Goal: Find specific page/section: Find specific page/section

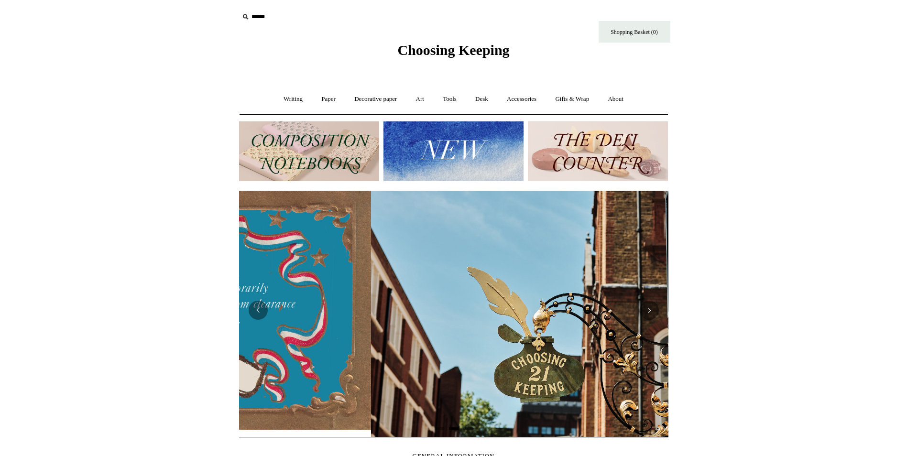
scroll to position [0, 429]
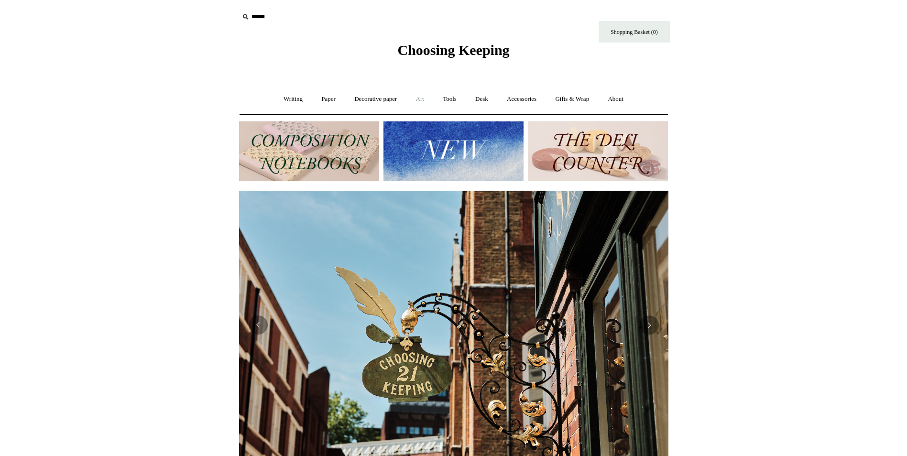
click at [425, 99] on link "Art +" at bounding box center [419, 99] width 25 height 25
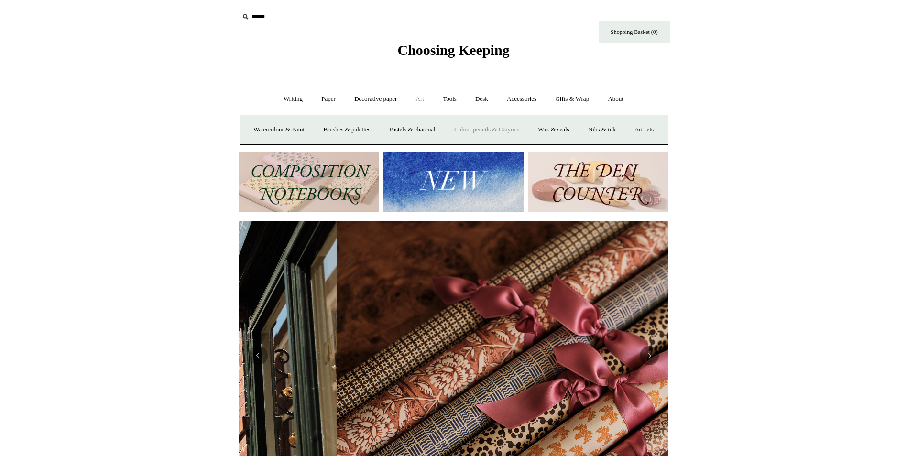
scroll to position [0, 859]
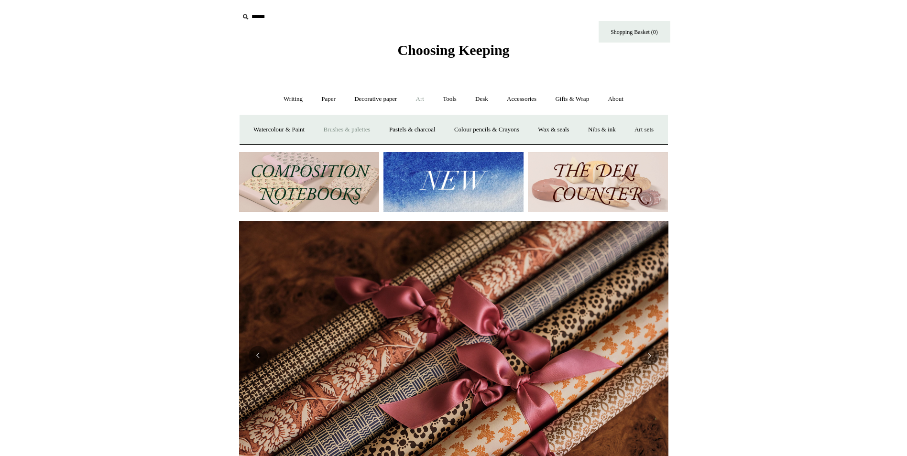
click at [369, 132] on link "Brushes & palettes" at bounding box center [347, 129] width 64 height 25
